Goal: Task Accomplishment & Management: Use online tool/utility

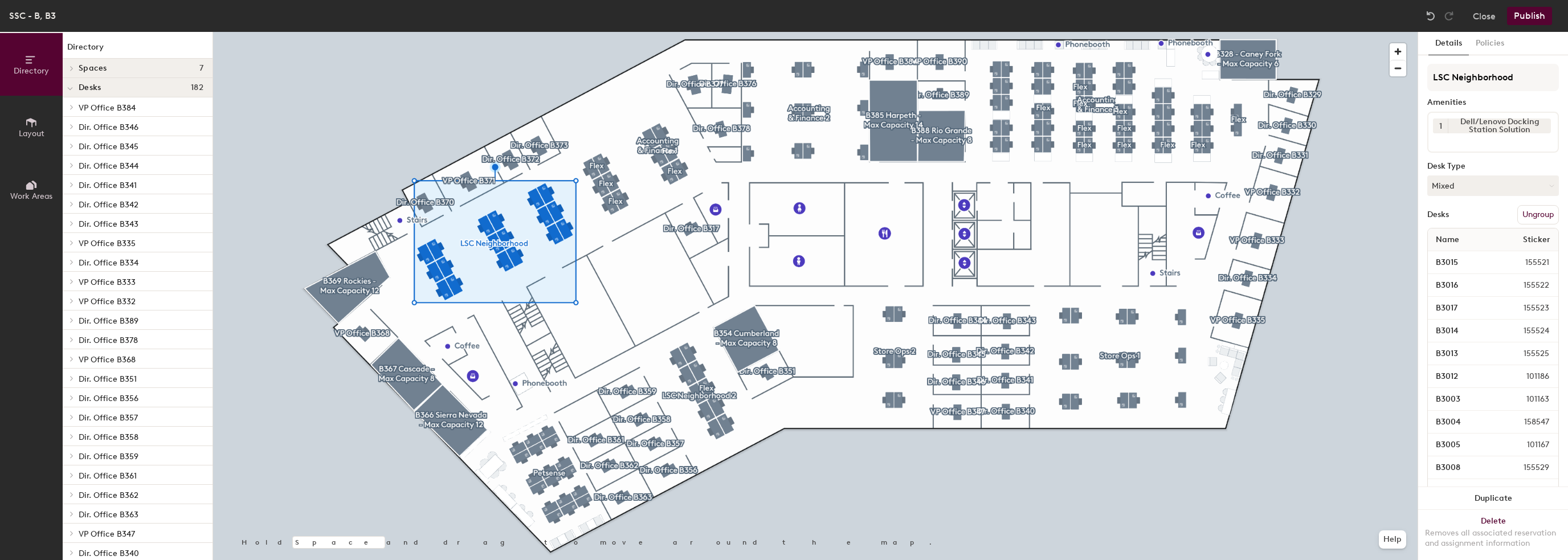
click at [27, 179] on icon at bounding box center [31, 185] width 13 height 13
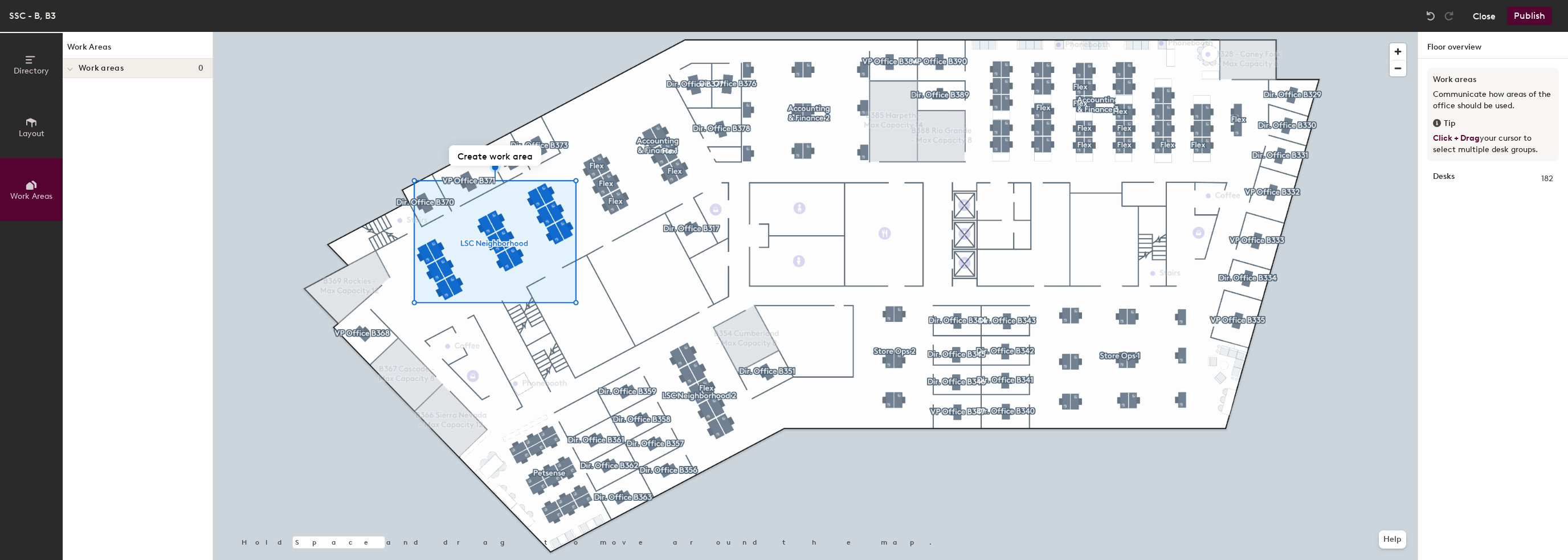
click at [1482, 10] on button "Close" at bounding box center [1484, 16] width 23 height 18
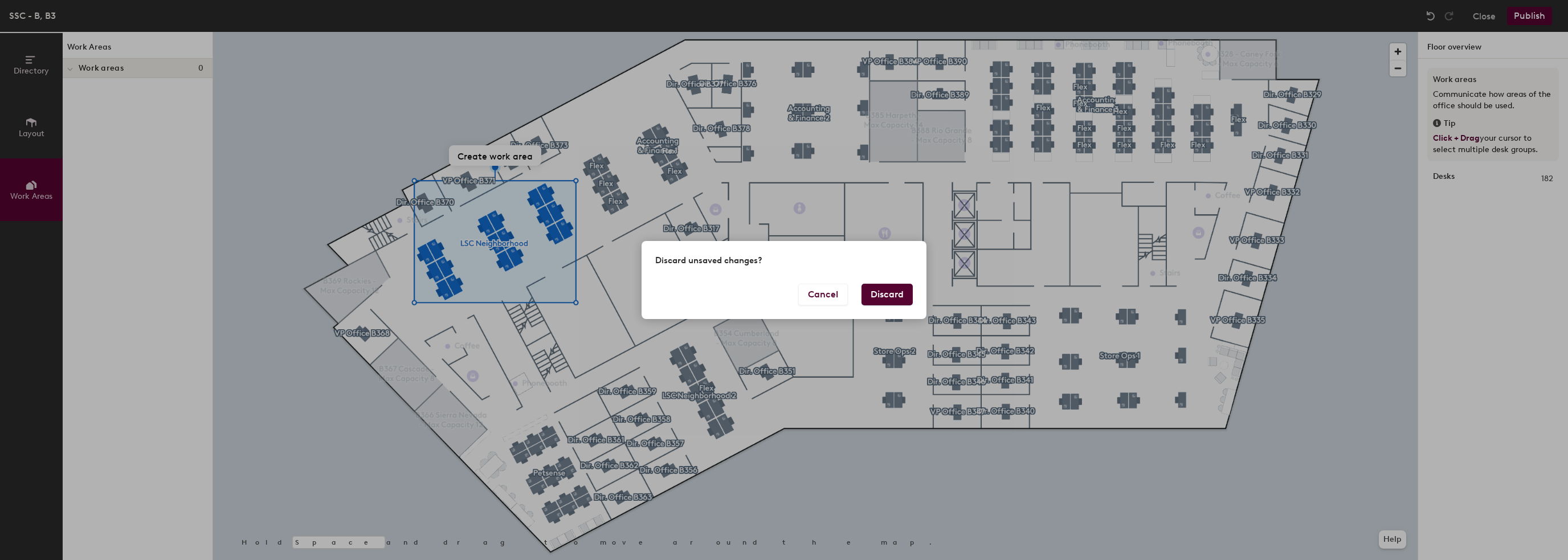
click at [878, 291] on button "Discard" at bounding box center [887, 295] width 51 height 22
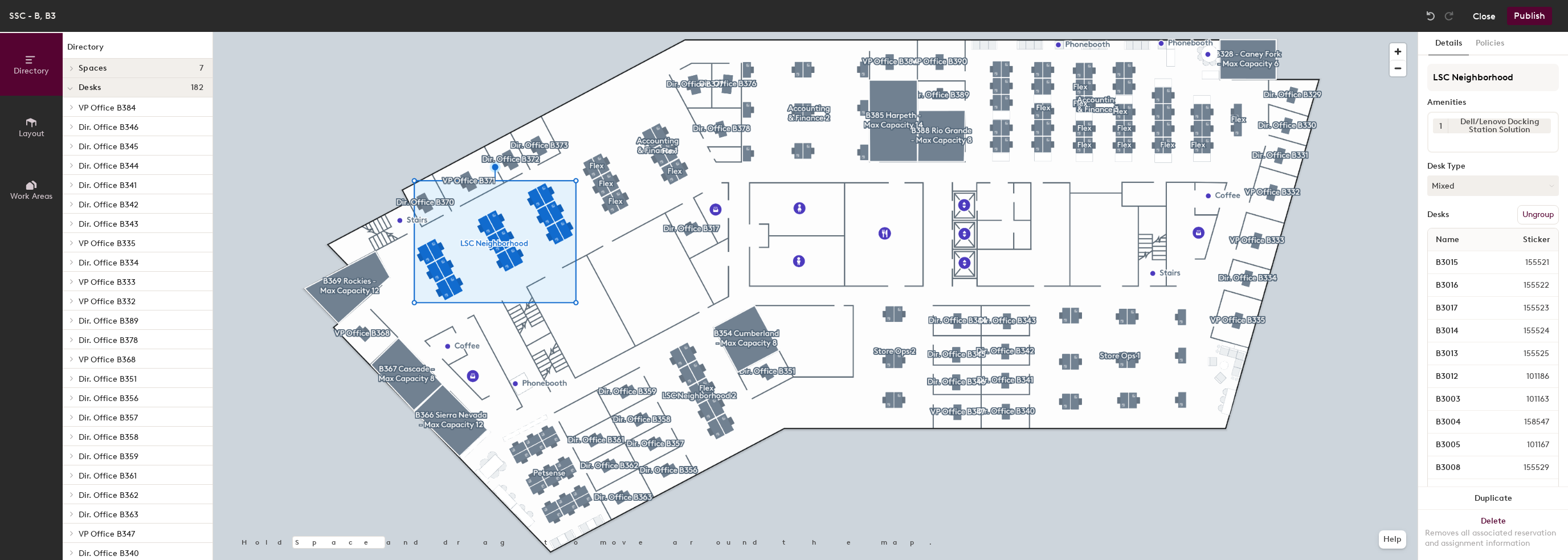
click at [1486, 10] on button "Close" at bounding box center [1484, 16] width 23 height 18
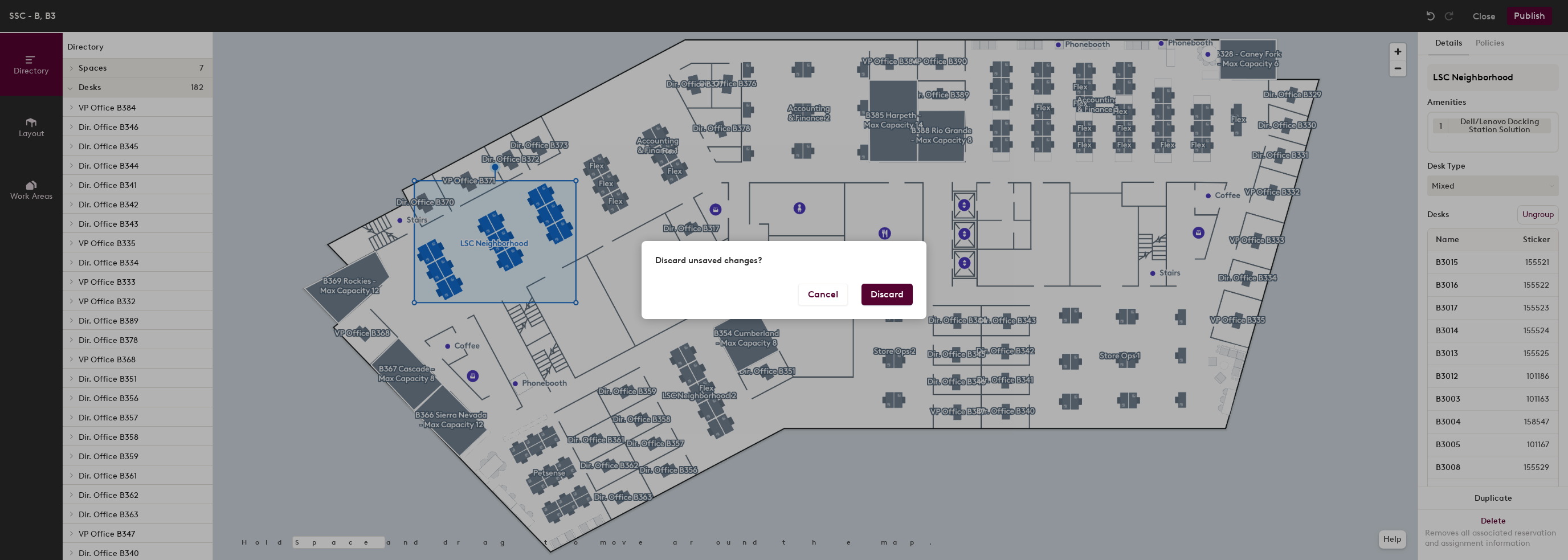
click at [891, 298] on button "Discard" at bounding box center [887, 295] width 51 height 22
